Goal: Participate in discussion: Engage in conversation with other users on a specific topic

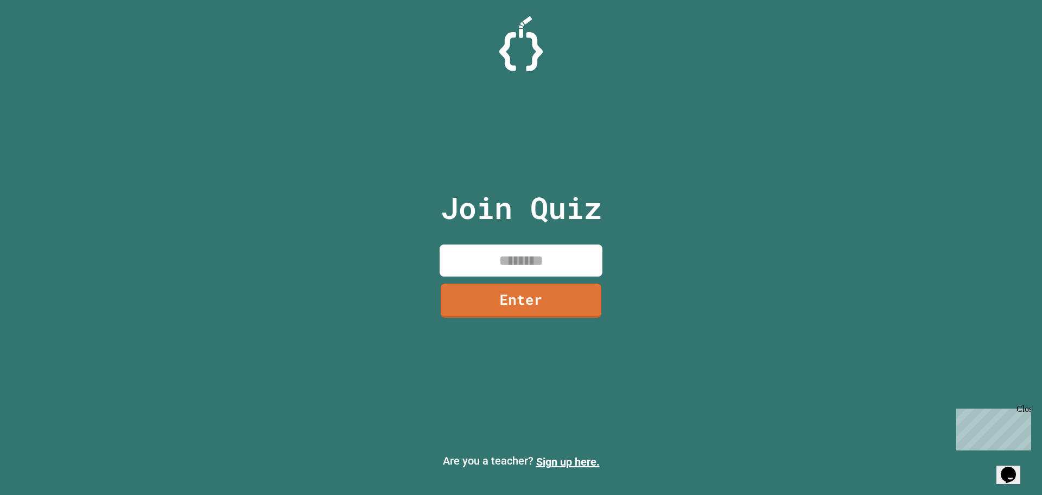
click at [543, 245] on input at bounding box center [521, 260] width 163 height 32
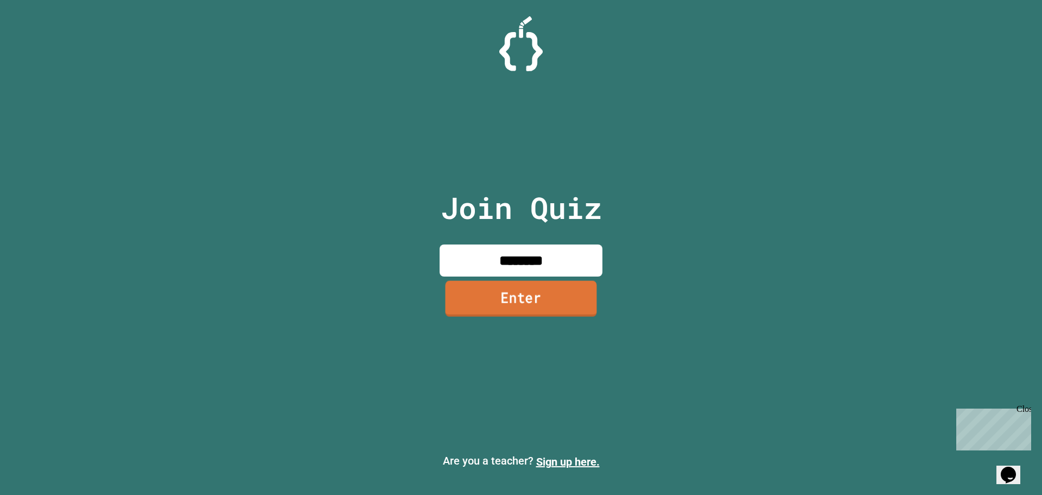
click at [511, 308] on link "Enter" at bounding box center [520, 298] width 151 height 36
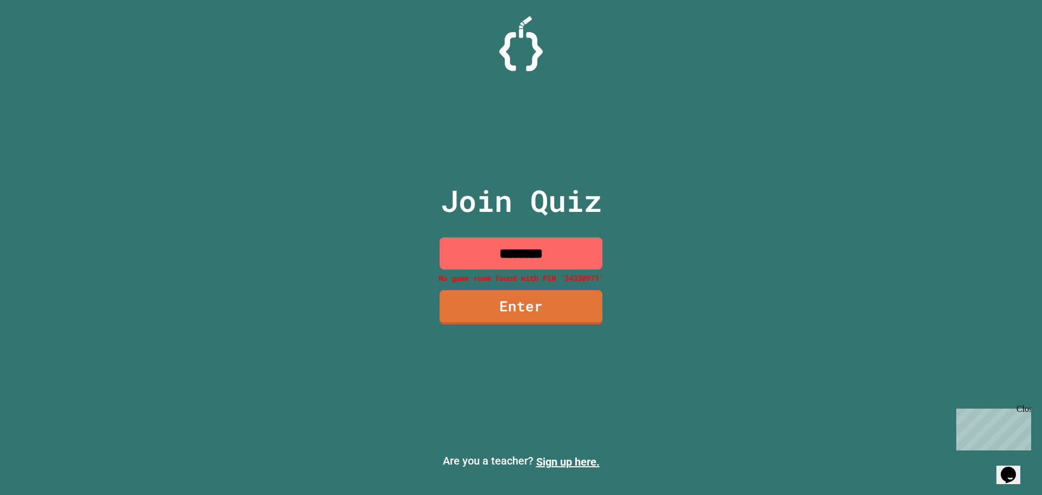
drag, startPoint x: 566, startPoint y: 256, endPoint x: 522, endPoint y: 260, distance: 44.7
click at [522, 260] on input "********" at bounding box center [521, 253] width 163 height 32
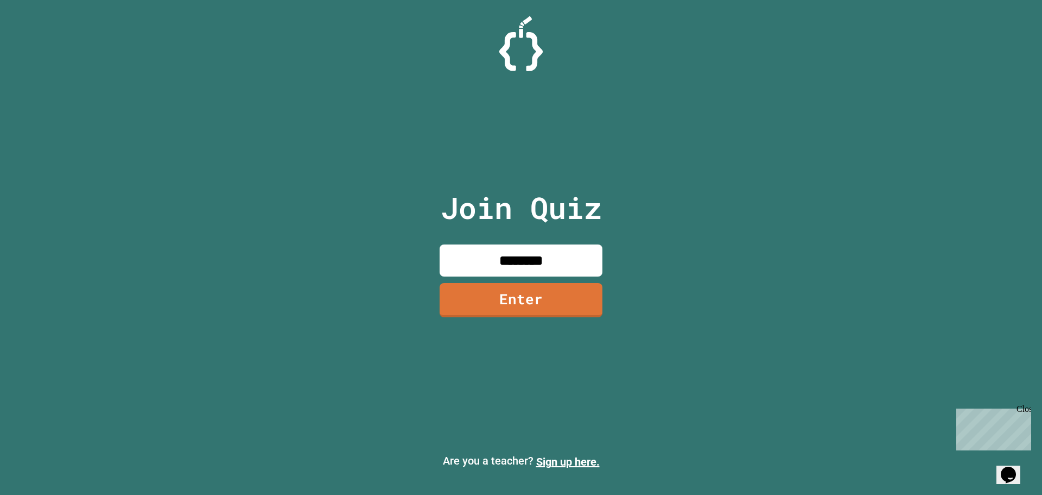
type input "********"
click at [540, 302] on link "Enter" at bounding box center [521, 298] width 148 height 36
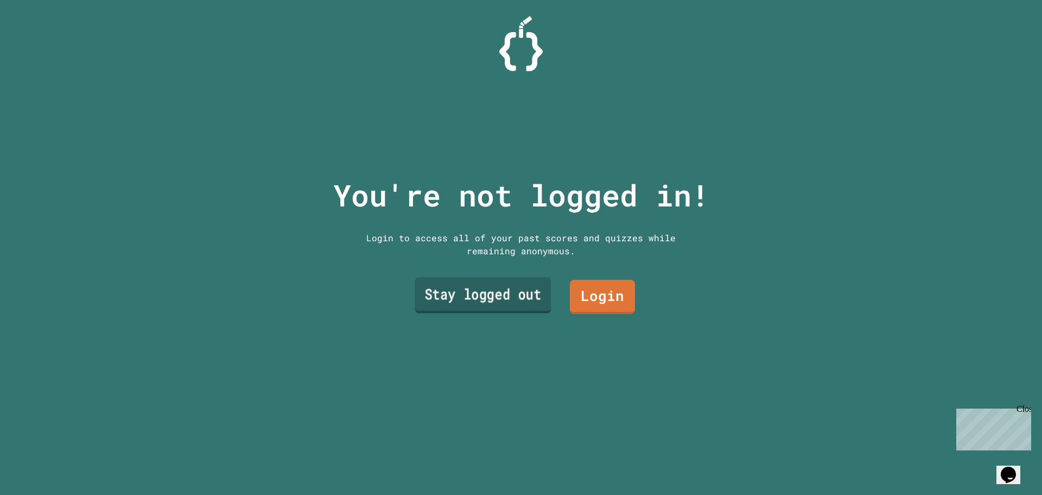
click at [512, 290] on link "Stay logged out" at bounding box center [483, 295] width 136 height 36
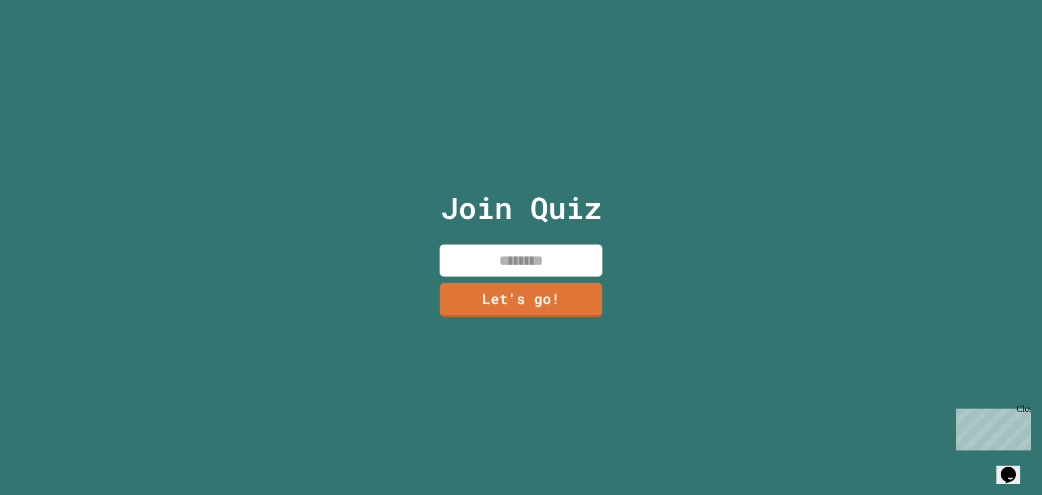
drag, startPoint x: 504, startPoint y: 261, endPoint x: 511, endPoint y: 257, distance: 8.3
click at [504, 260] on input at bounding box center [521, 260] width 163 height 32
type input "*******"
click at [488, 295] on link "Let's go!" at bounding box center [521, 298] width 148 height 36
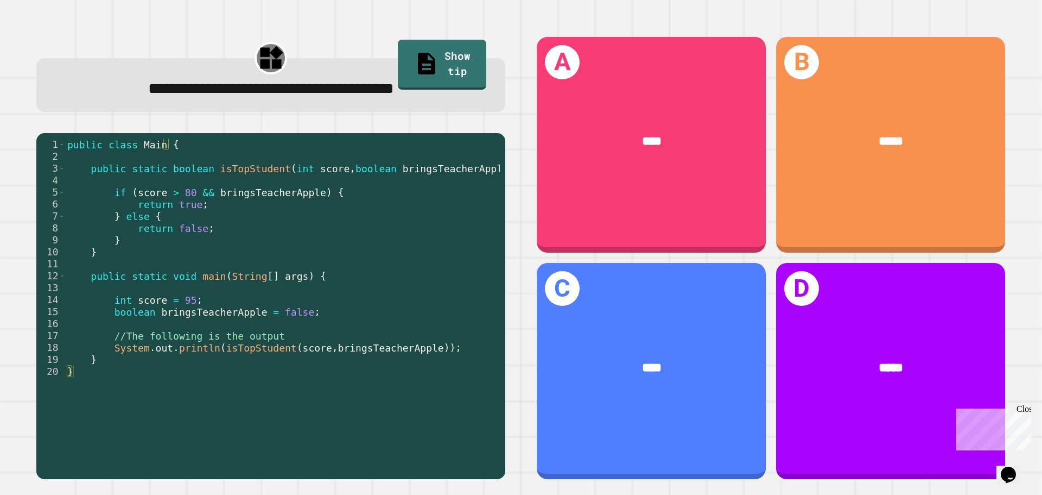
click at [378, 173] on div "public class Main { public static boolean isTopStudent ( int score , boolean br…" at bounding box center [282, 305] width 435 height 334
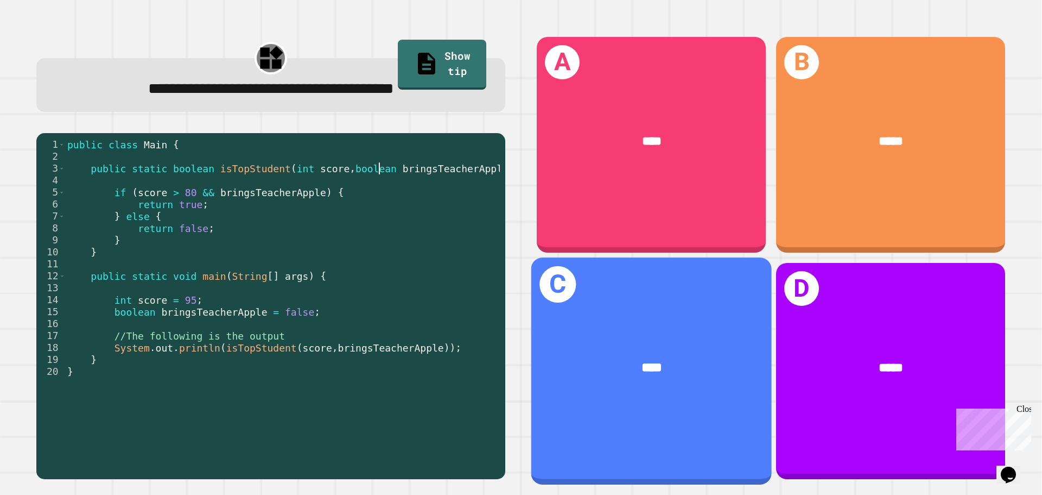
click at [663, 395] on div "C ****" at bounding box center [651, 370] width 241 height 226
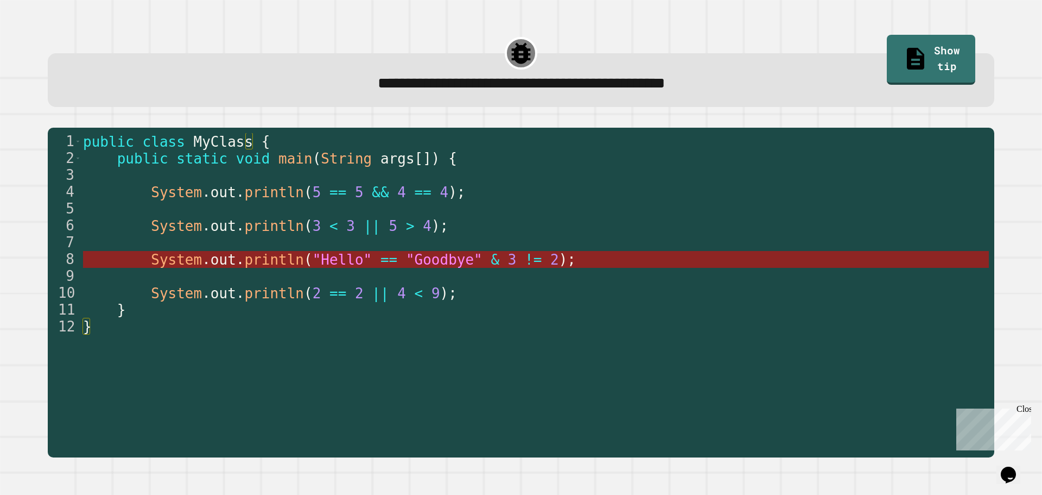
click at [313, 256] on span ""Hello"" at bounding box center [343, 259] width 60 height 16
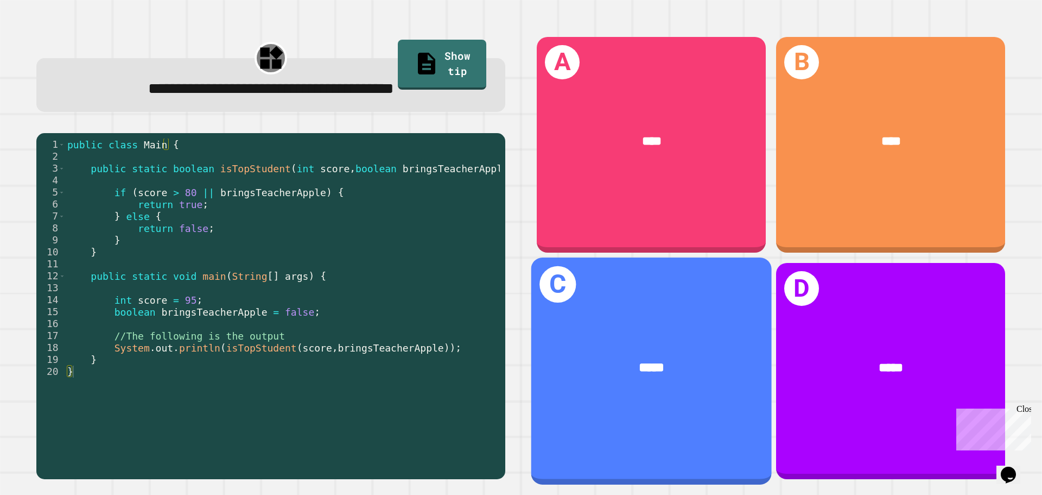
drag, startPoint x: 622, startPoint y: 349, endPoint x: 618, endPoint y: 332, distance: 17.8
click at [618, 332] on div "*****" at bounding box center [651, 368] width 241 height 73
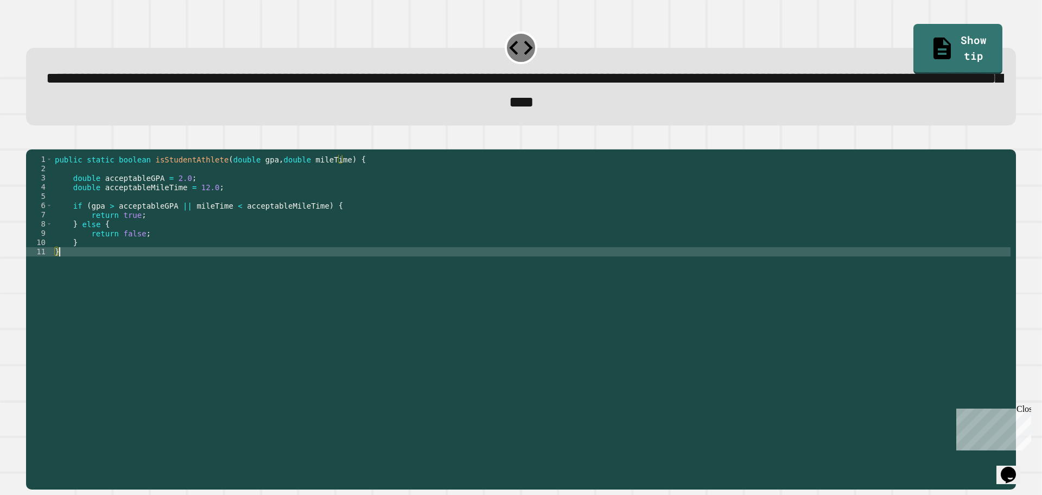
click at [85, 268] on div "public static boolean isStudentAthlete ( double gpa , double mileTime ) { doubl…" at bounding box center [532, 307] width 958 height 305
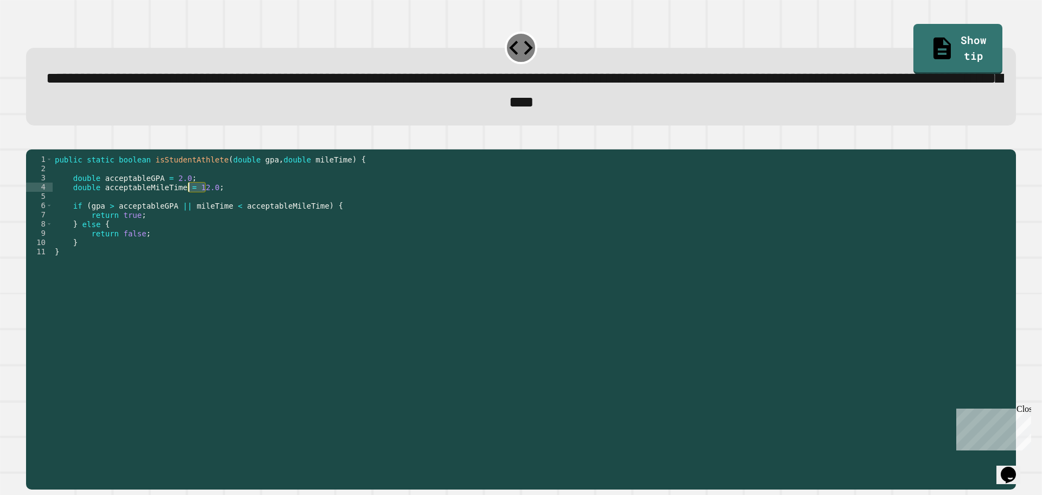
drag, startPoint x: 206, startPoint y: 206, endPoint x: 188, endPoint y: 205, distance: 18.5
click at [188, 205] on div "public static boolean isStudentAthlete ( double gpa , double mileTime ) { doubl…" at bounding box center [532, 307] width 958 height 305
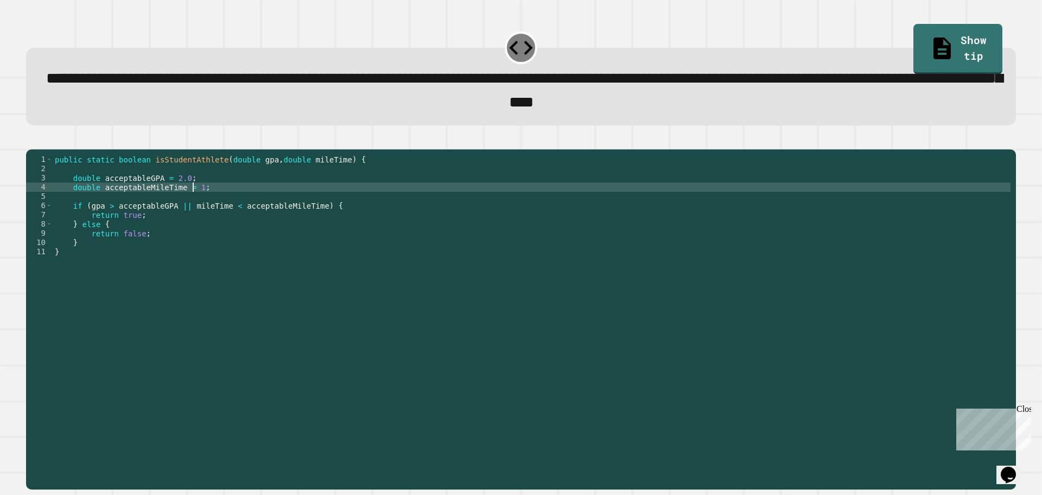
scroll to position [0, 10]
click at [31, 140] on button "button" at bounding box center [31, 140] width 0 height 0
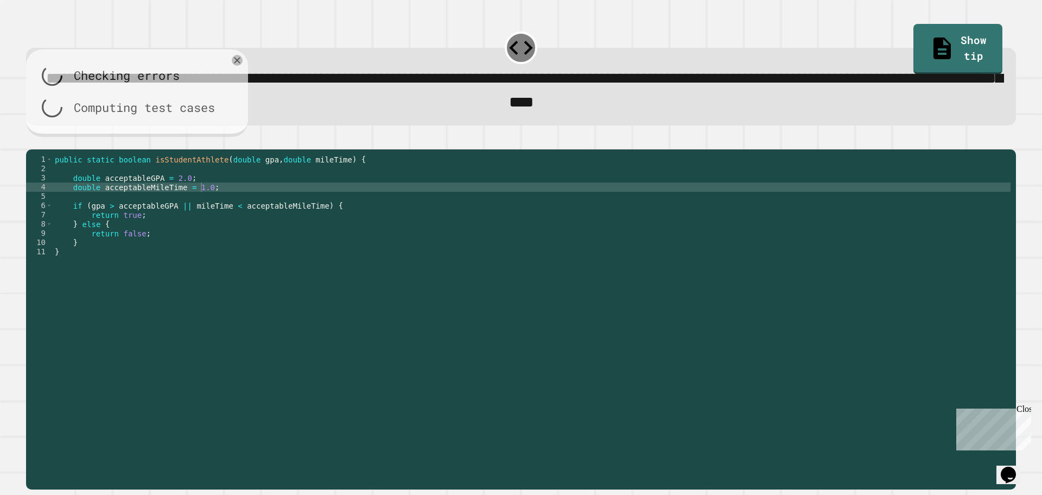
click at [46, 148] on div at bounding box center [521, 142] width 990 height 13
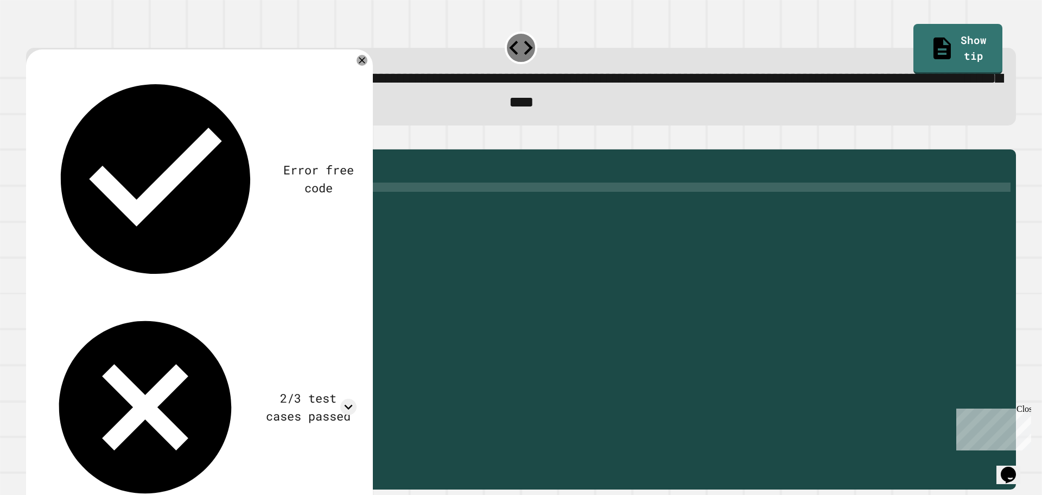
click at [100, 226] on div "public static boolean isStudentAthlete ( double gpa , double mileTime ) { doubl…" at bounding box center [532, 307] width 958 height 305
drag, startPoint x: 101, startPoint y: 197, endPoint x: 152, endPoint y: 198, distance: 51.1
click at [154, 198] on div "public static boolean isStudentAthlete ( double gpa , double mileTime ) { doubl…" at bounding box center [532, 307] width 958 height 305
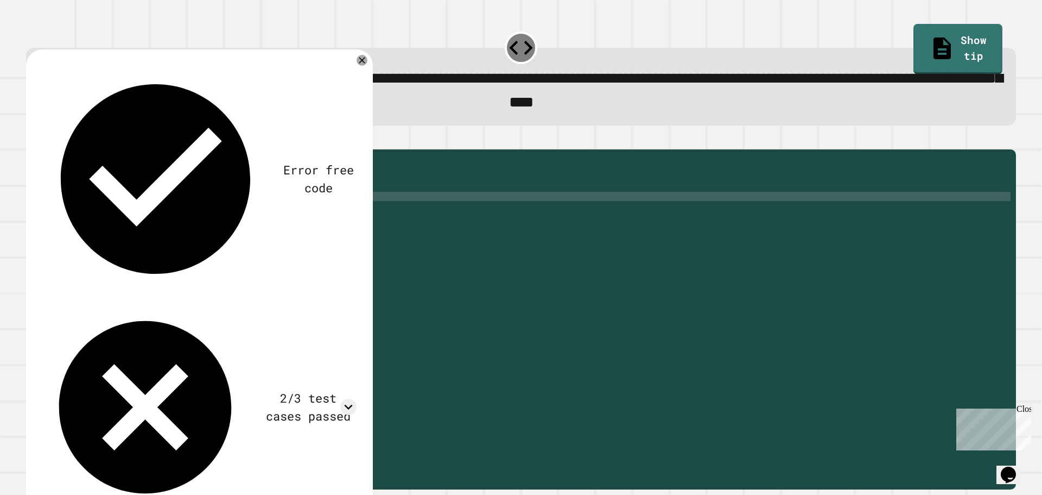
click at [124, 213] on div "public static boolean isStudentAthlete ( double gpa , double mileTime ) { doubl…" at bounding box center [532, 307] width 958 height 305
click at [97, 230] on div "public static boolean isStudentAthlete ( double gpa , double mileTime ) { doubl…" at bounding box center [532, 307] width 958 height 305
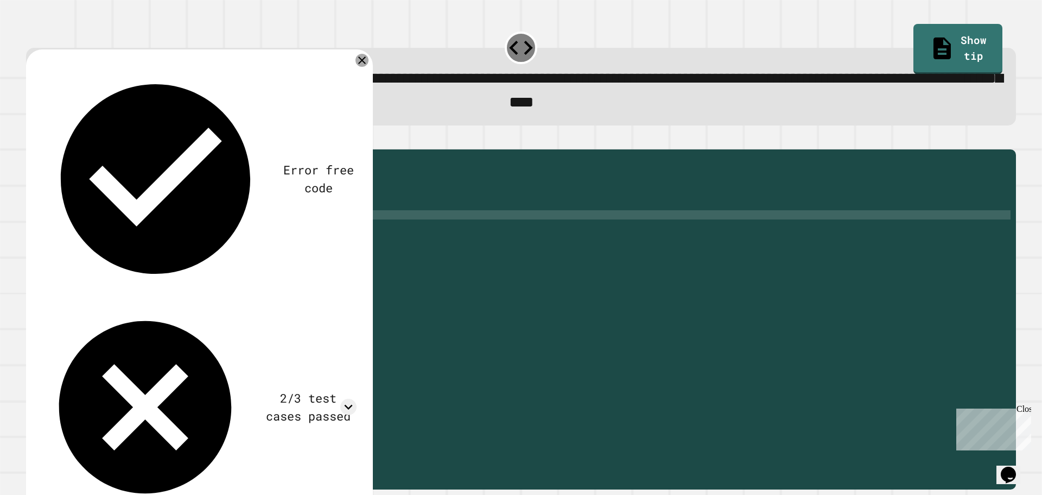
click at [363, 61] on icon at bounding box center [362, 60] width 13 height 13
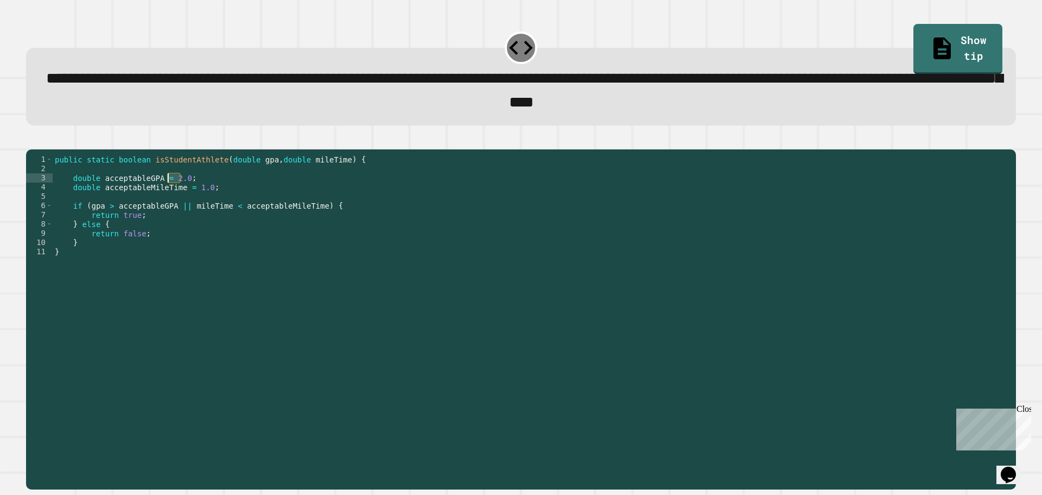
drag, startPoint x: 181, startPoint y: 192, endPoint x: 167, endPoint y: 194, distance: 14.3
click at [167, 194] on div "public static boolean isStudentAthlete ( double gpa , double mileTime ) { doubl…" at bounding box center [532, 307] width 958 height 305
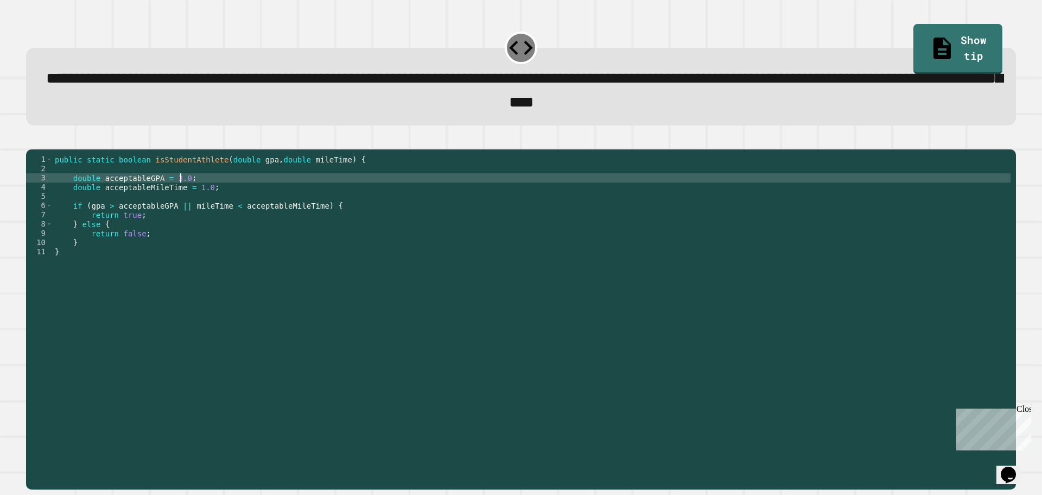
scroll to position [0, 9]
click at [31, 140] on icon "button" at bounding box center [31, 140] width 0 height 0
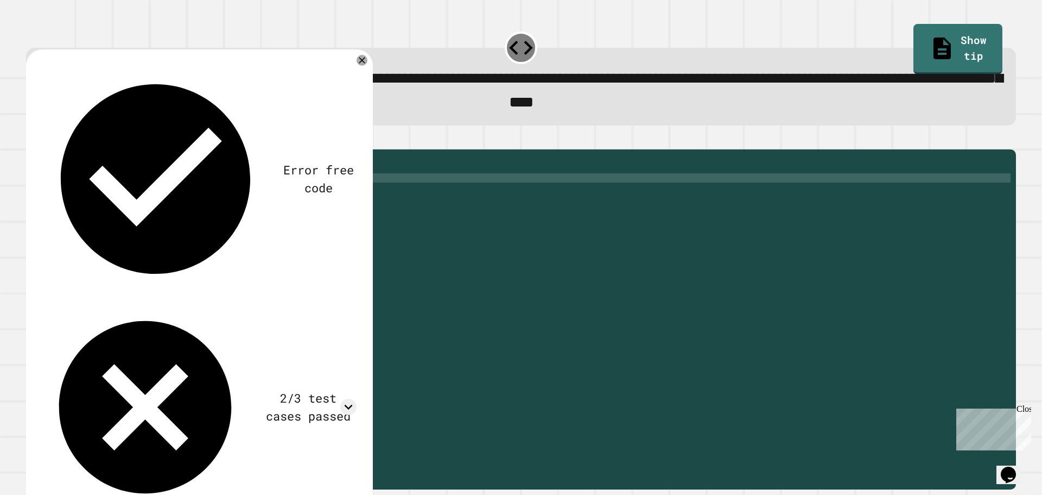
click at [194, 241] on div "public static boolean isStudentAthlete ( double gpa , double mileTime ) { doubl…" at bounding box center [532, 307] width 958 height 305
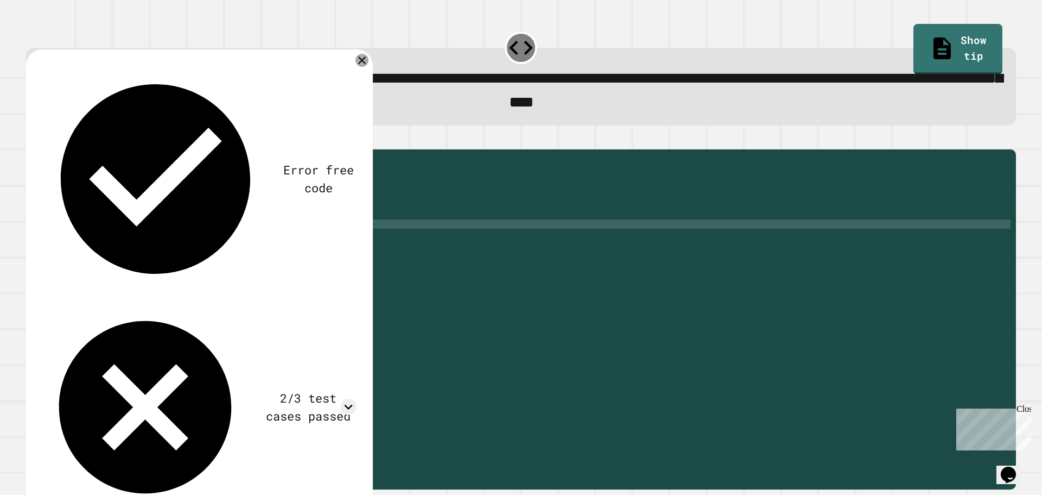
click at [365, 62] on icon at bounding box center [362, 60] width 13 height 13
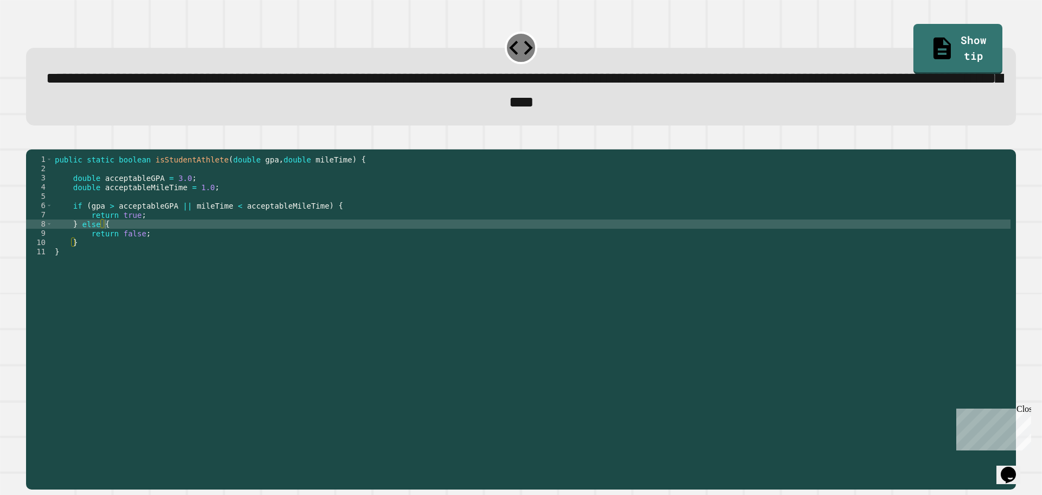
click at [192, 205] on div "public static boolean isStudentAthlete ( double gpa , double mileTime ) { doubl…" at bounding box center [532, 307] width 958 height 305
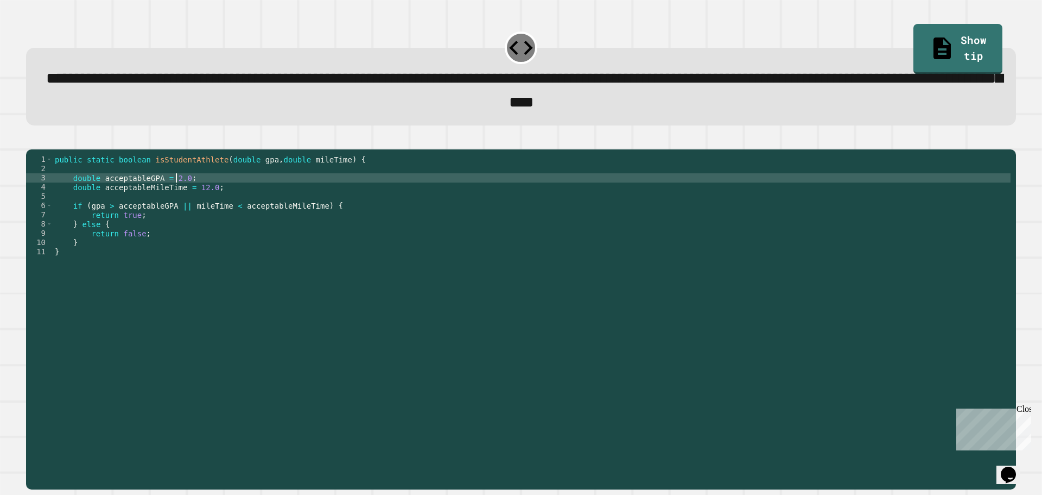
click at [175, 198] on div "public static boolean isStudentAthlete ( double gpa , double mileTime ) { doubl…" at bounding box center [532, 307] width 958 height 305
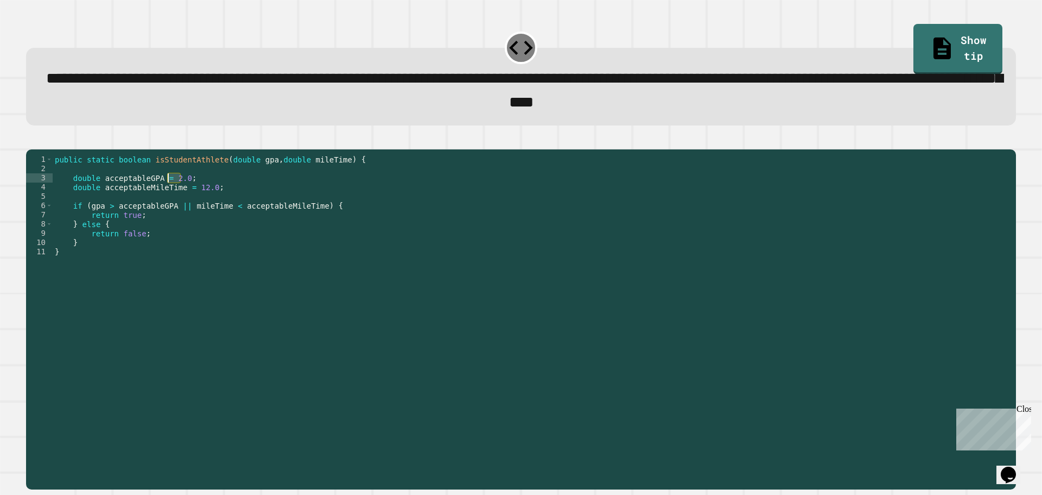
drag, startPoint x: 181, startPoint y: 197, endPoint x: 166, endPoint y: 198, distance: 15.8
click at [166, 198] on div "public static boolean isStudentAthlete ( double gpa , double mileTime ) { doubl…" at bounding box center [532, 307] width 958 height 305
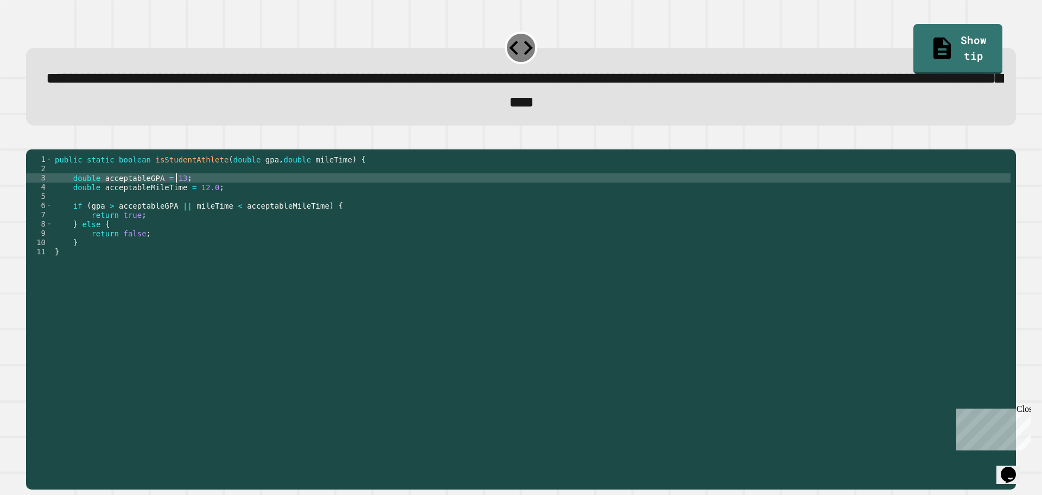
scroll to position [0, 9]
click at [31, 140] on button "button" at bounding box center [31, 140] width 0 height 0
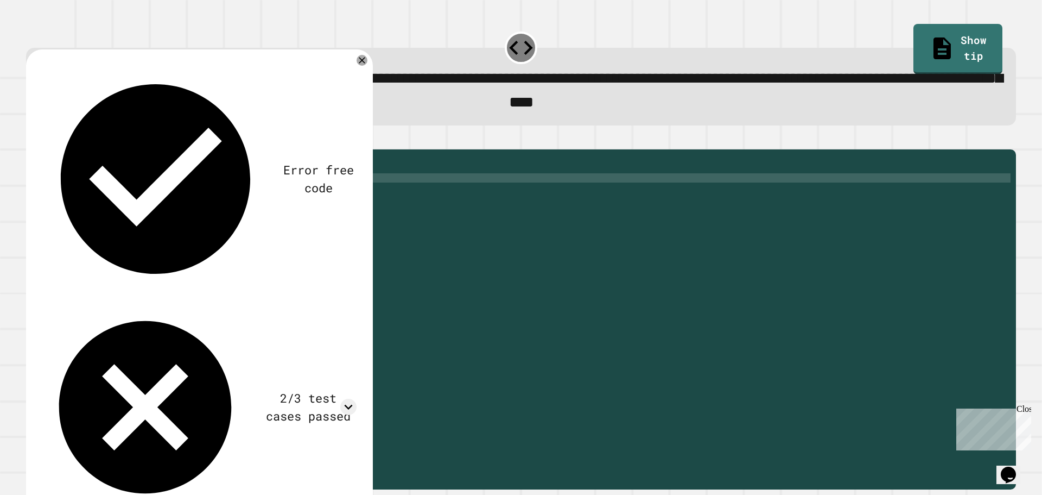
click at [362, 69] on div "Error free code trueaaljcwvinrhwaclrnqw34rqwhx3xernqwr3ha3xrnhfalseaaljcwvinrhw…" at bounding box center [199, 288] width 326 height 456
click at [359, 62] on icon at bounding box center [362, 60] width 13 height 13
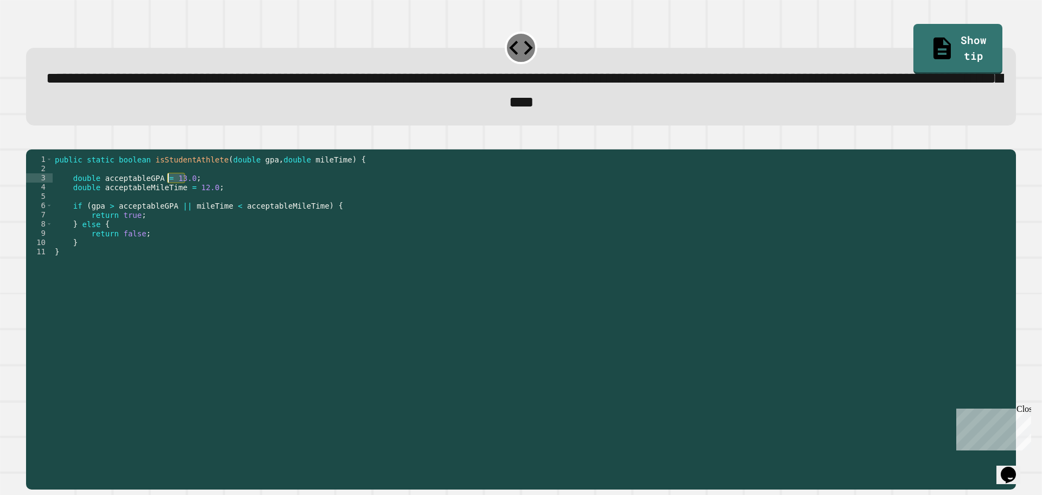
drag, startPoint x: 184, startPoint y: 194, endPoint x: 167, endPoint y: 194, distance: 17.4
click at [167, 194] on div "public static boolean isStudentAthlete ( double gpa , double mileTime ) { doubl…" at bounding box center [532, 307] width 958 height 305
drag, startPoint x: 179, startPoint y: 224, endPoint x: 172, endPoint y: 224, distance: 7.1
click at [172, 224] on div "public static boolean isStudentAthlete ( double gpa , double mileTime ) { doubl…" at bounding box center [532, 307] width 958 height 305
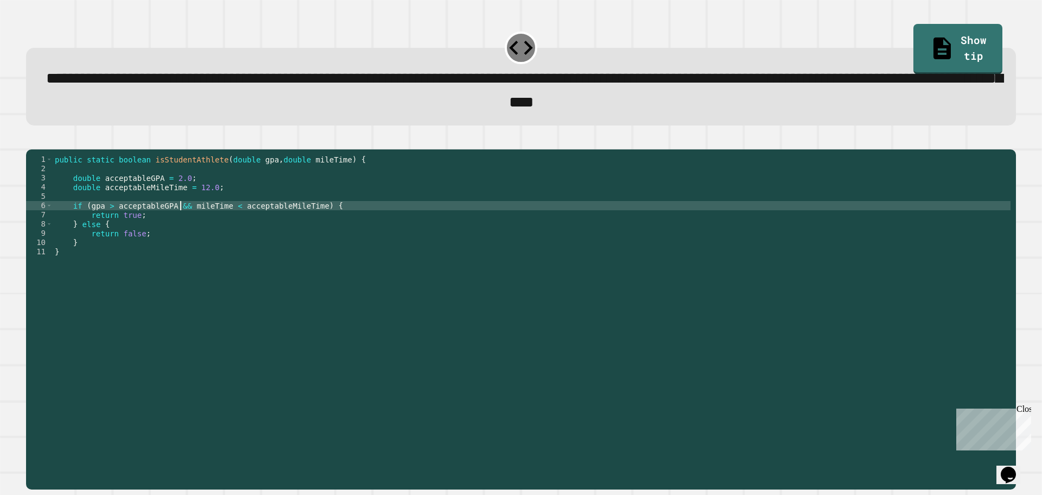
type textarea "**********"
click at [42, 150] on icon "button" at bounding box center [39, 147] width 6 height 8
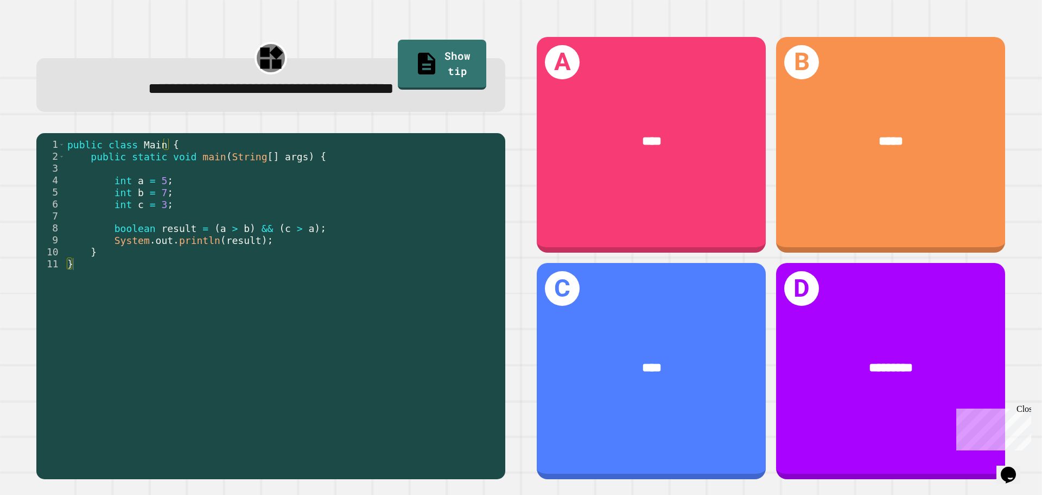
click at [207, 215] on div "public class Main { public static void main ( String [ ] args ) { int a = 5 ; i…" at bounding box center [282, 305] width 435 height 334
click at [141, 215] on div "public class Main { public static void main ( String [ ] args ) { int a = 5 ; i…" at bounding box center [282, 305] width 435 height 334
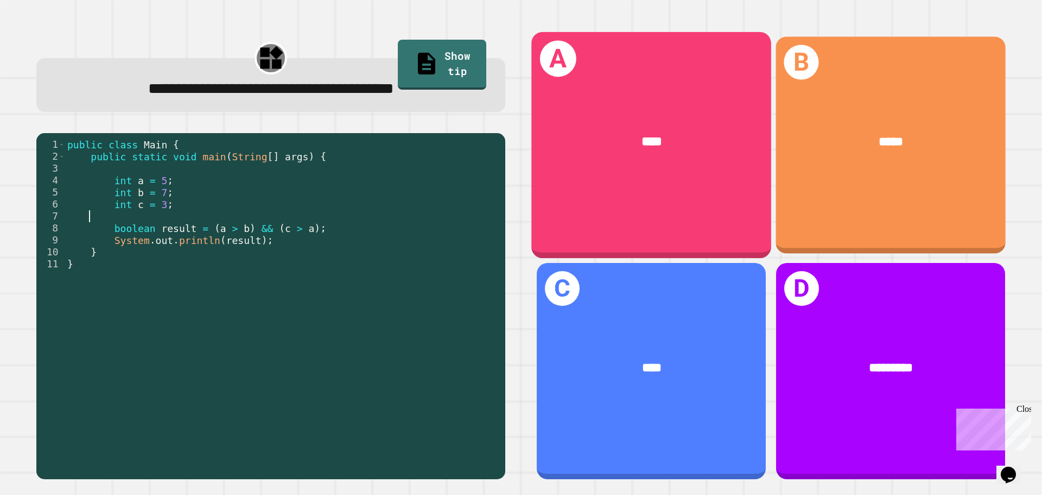
click at [829, 132] on div "*****" at bounding box center [891, 142] width 179 height 20
